Goal: Information Seeking & Learning: Learn about a topic

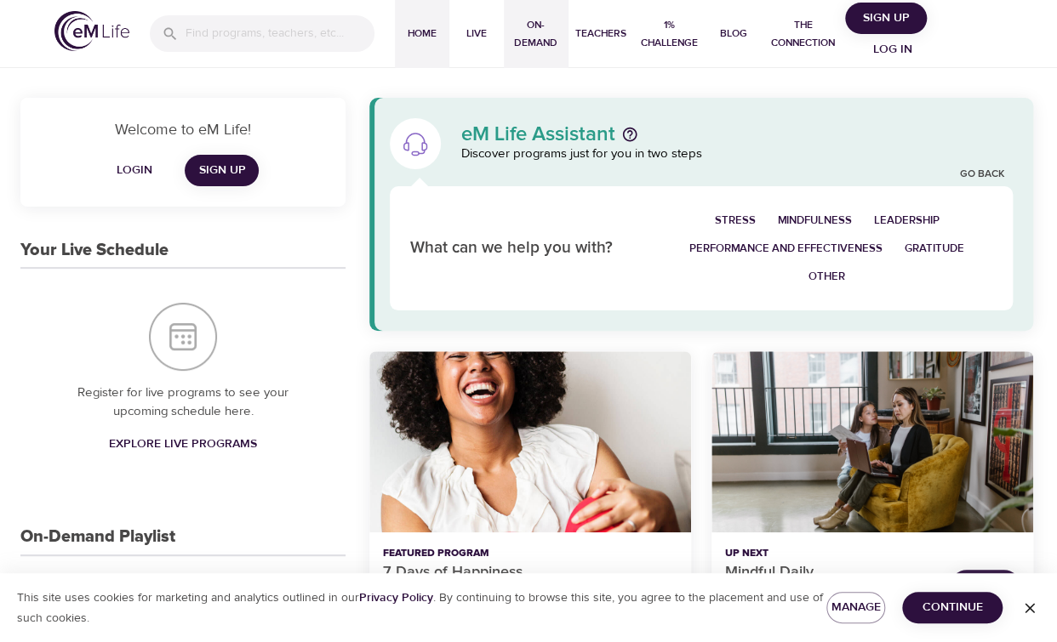
click at [533, 33] on span "On-Demand" at bounding box center [535, 34] width 51 height 36
select select "recent"
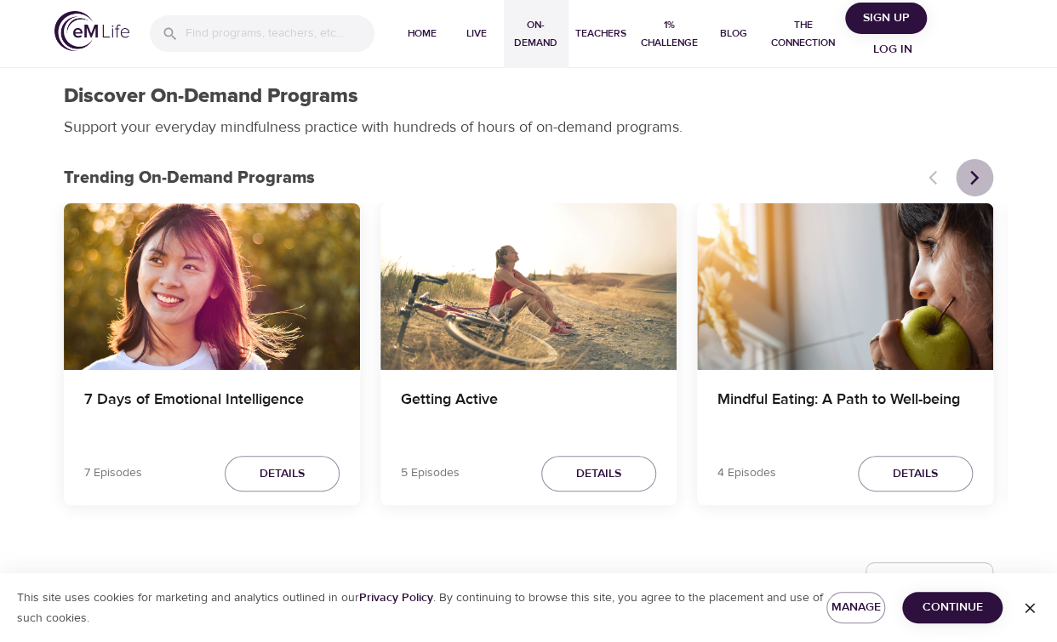
click at [968, 182] on icon "Next items" at bounding box center [974, 177] width 17 height 17
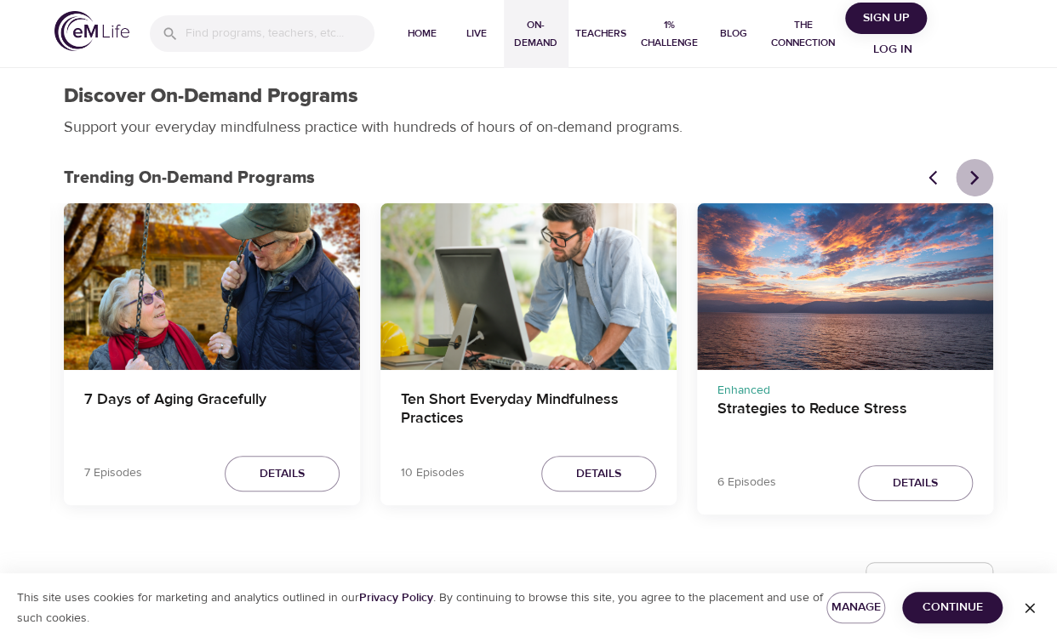
click at [972, 172] on icon "Next items" at bounding box center [974, 177] width 9 height 14
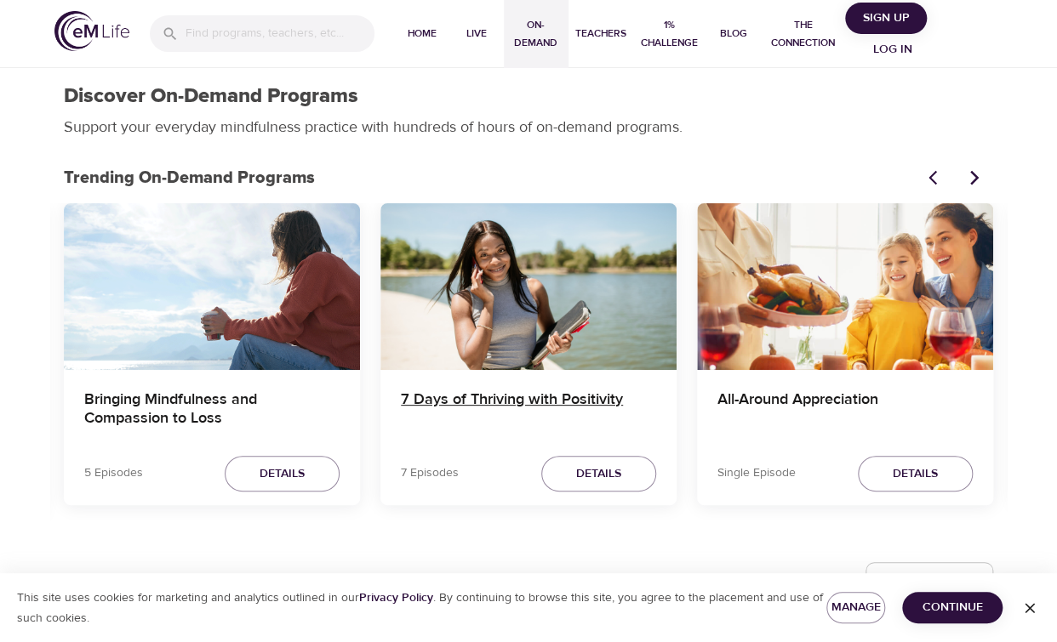
click at [565, 394] on h4 "7 Days of Thriving with Positivity" at bounding box center [528, 411] width 255 height 41
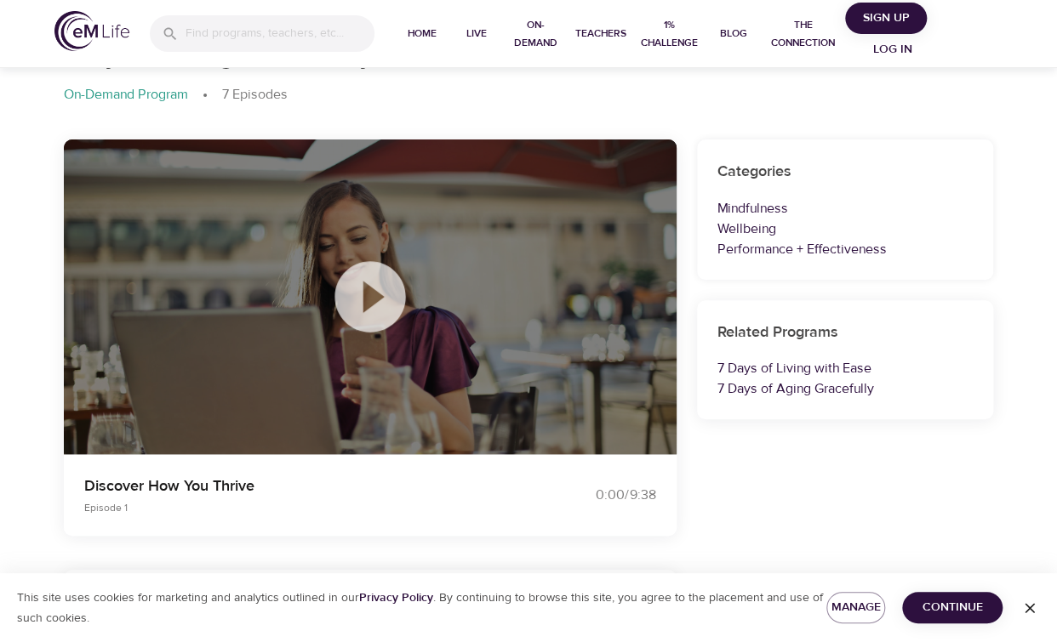
scroll to position [82, 0]
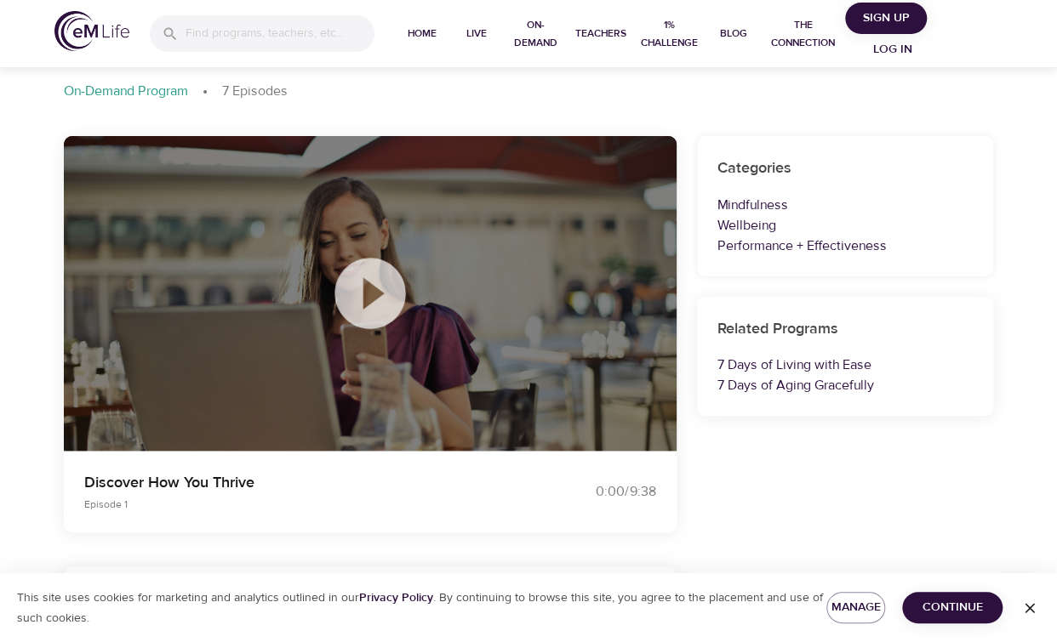
click at [376, 290] on icon at bounding box center [370, 293] width 85 height 85
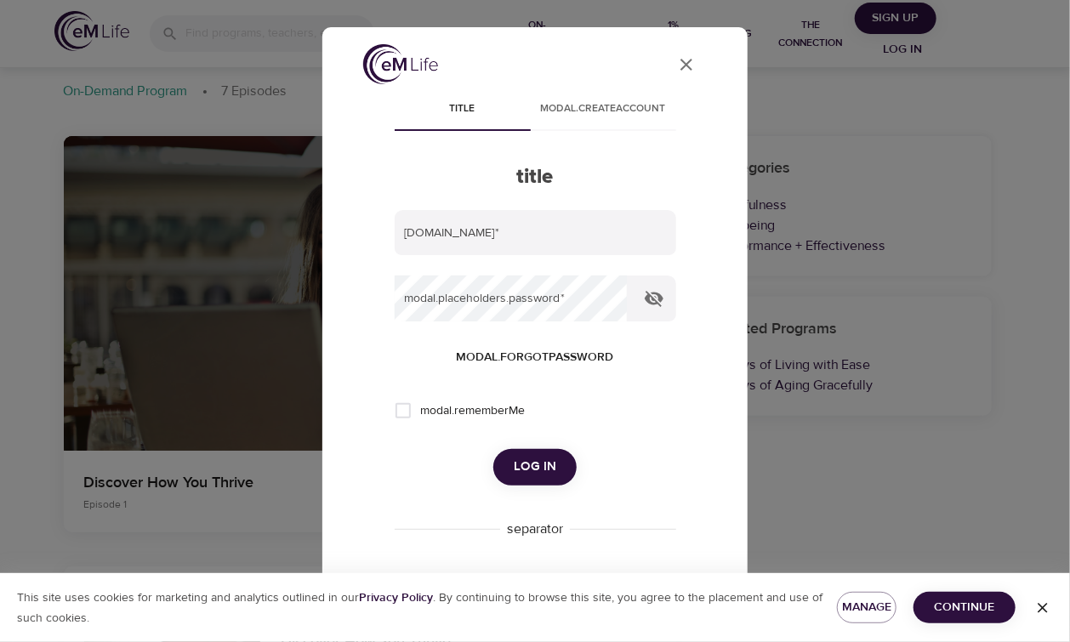
type input "[EMAIL_ADDRESS][DOMAIN_NAME]"
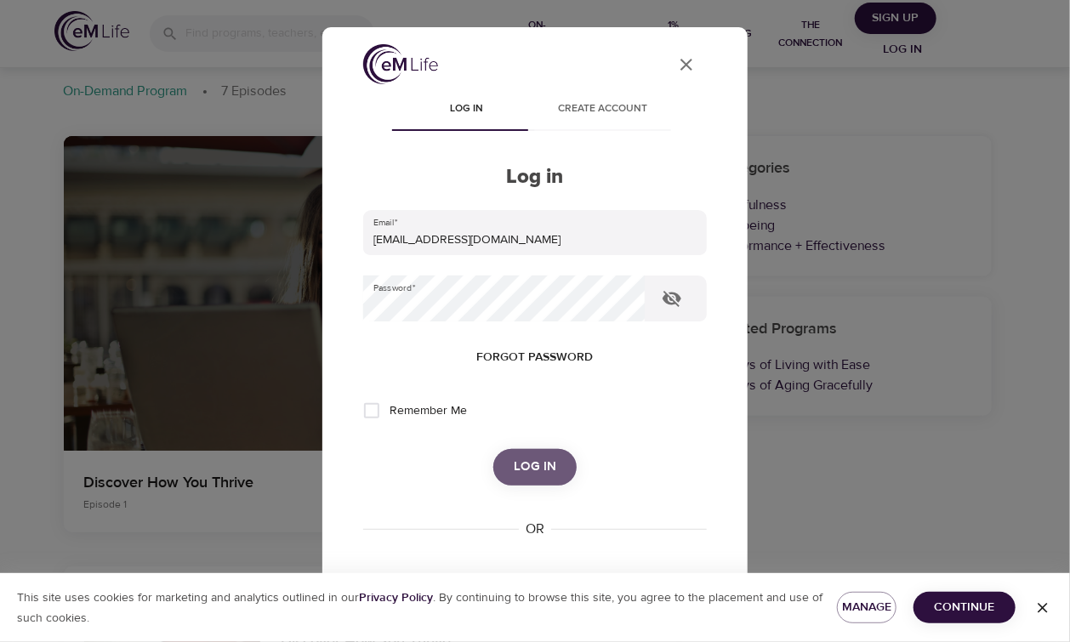
click at [541, 453] on button "Log in" at bounding box center [534, 467] width 83 height 36
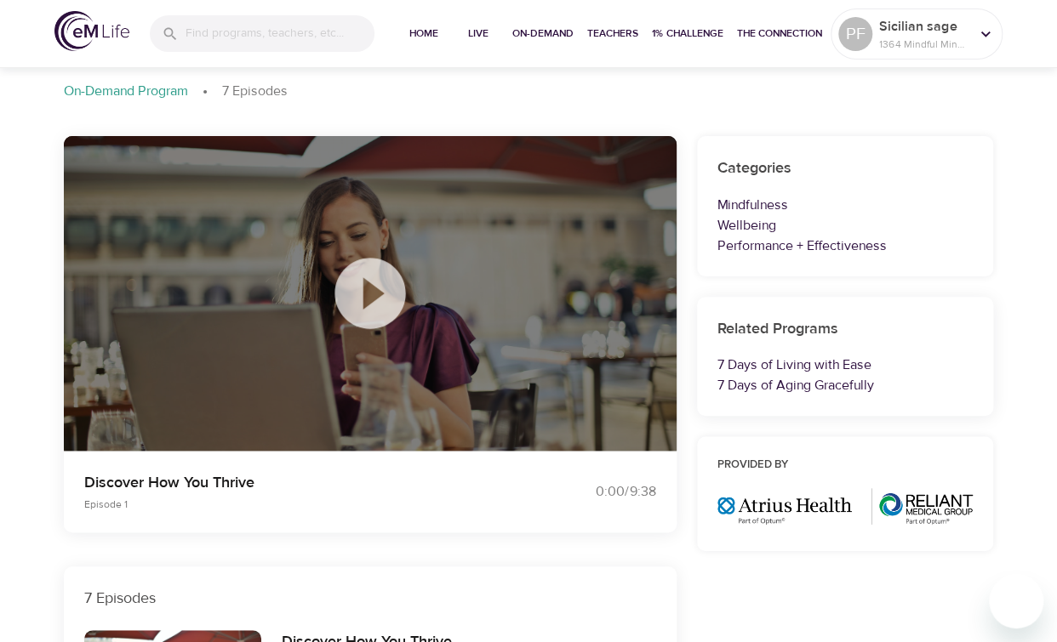
click at [381, 291] on icon at bounding box center [369, 293] width 71 height 71
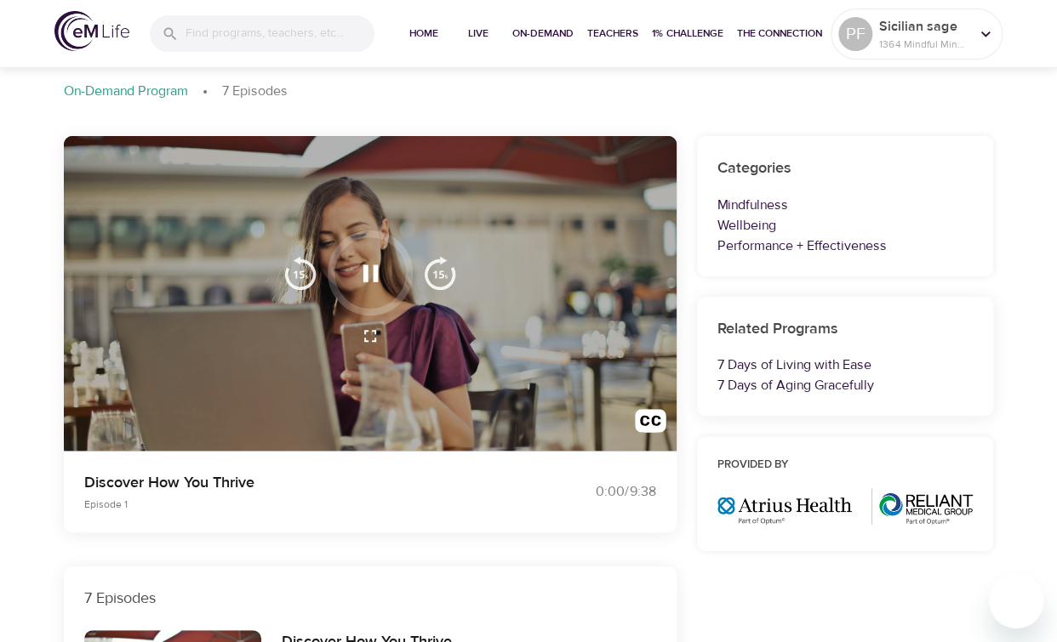
scroll to position [0, 0]
